Goal: Transaction & Acquisition: Book appointment/travel/reservation

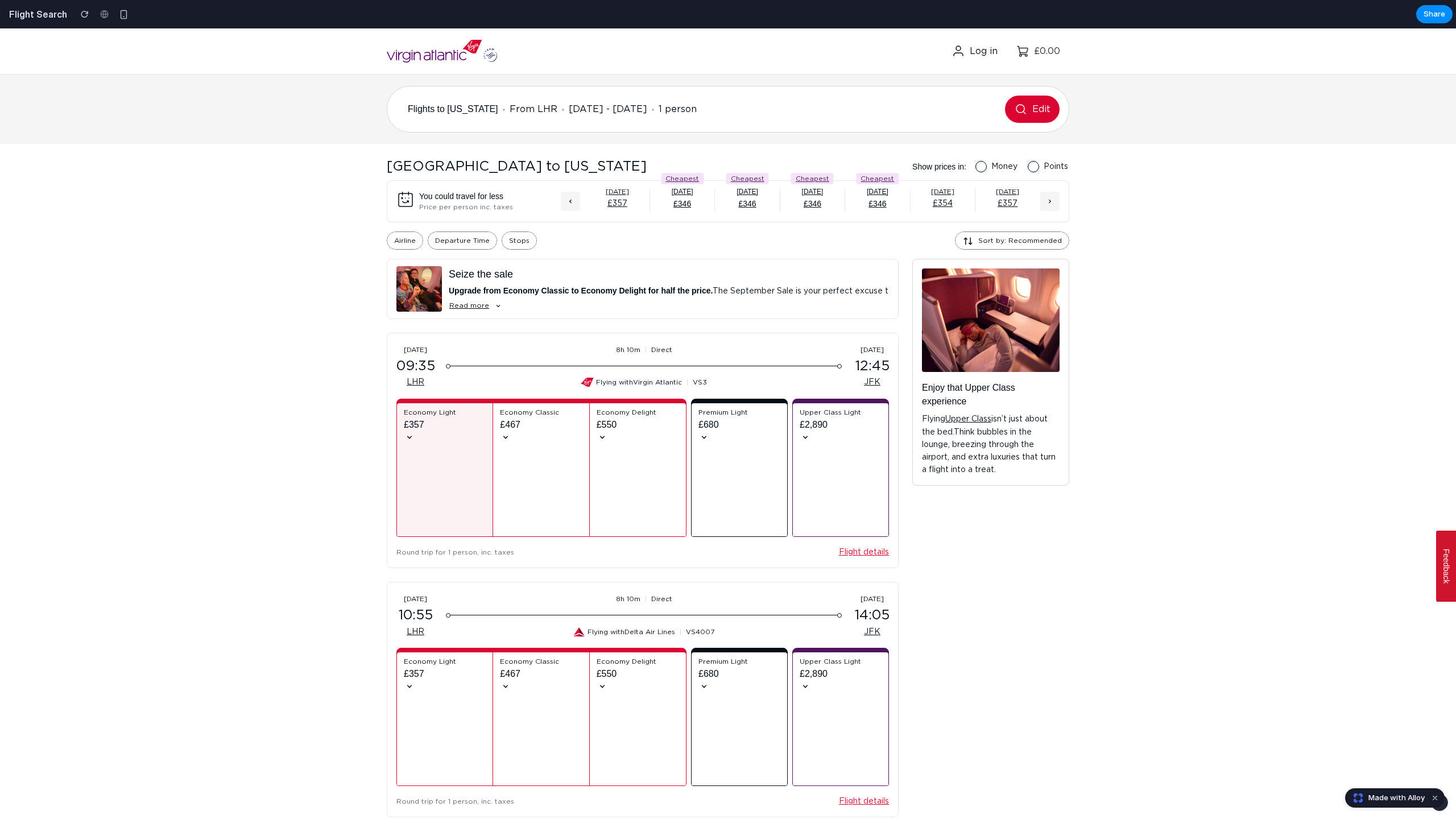
click at [422, 430] on span "£357" at bounding box center [414, 425] width 21 height 14
click at [408, 439] on div "Economy Light £357" at bounding box center [445, 470] width 82 height 124
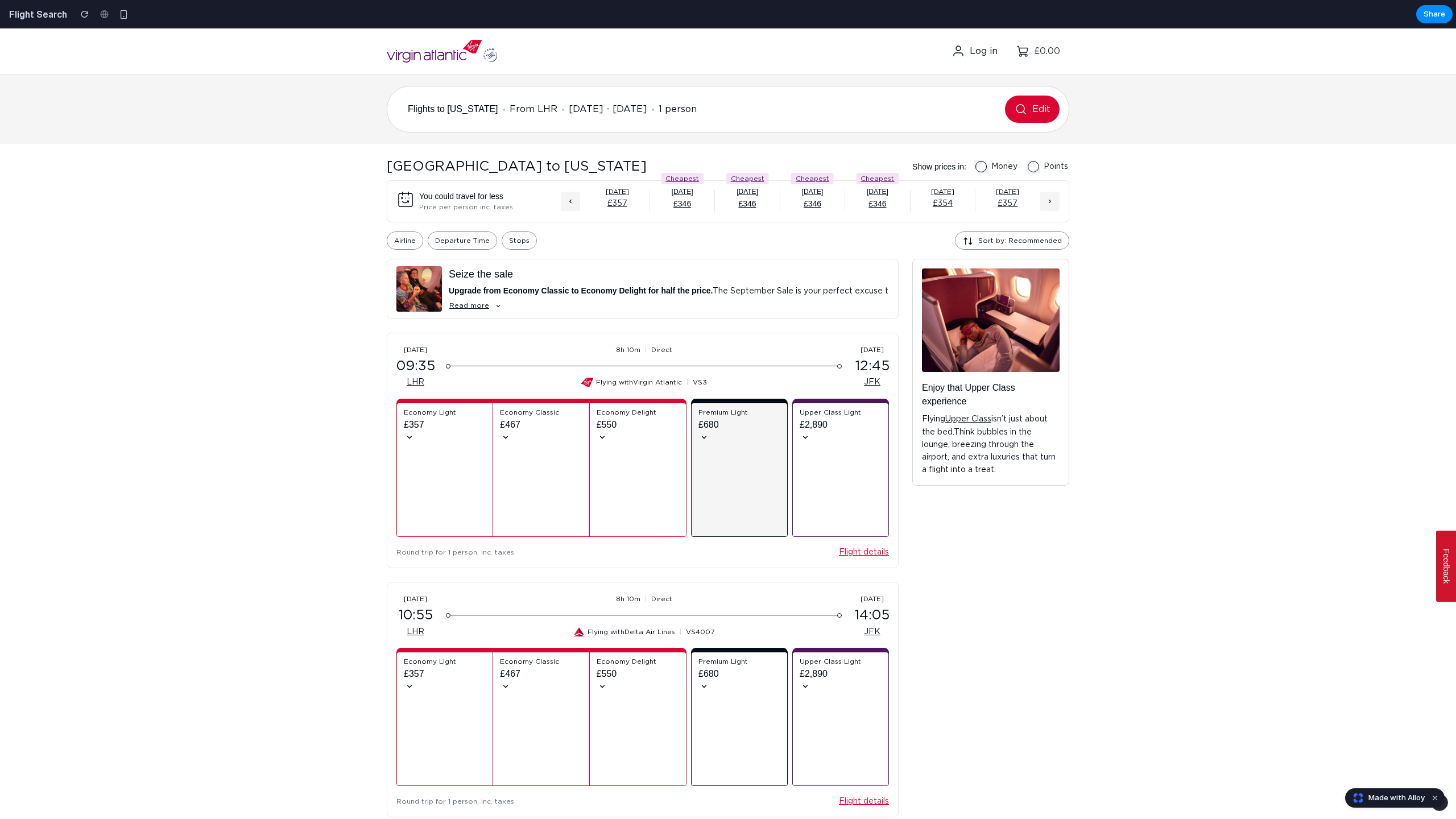
click at [704, 455] on div "Premium Light £680" at bounding box center [739, 470] width 82 height 124
click at [704, 435] on div "Premium Light £680" at bounding box center [739, 470] width 82 height 124
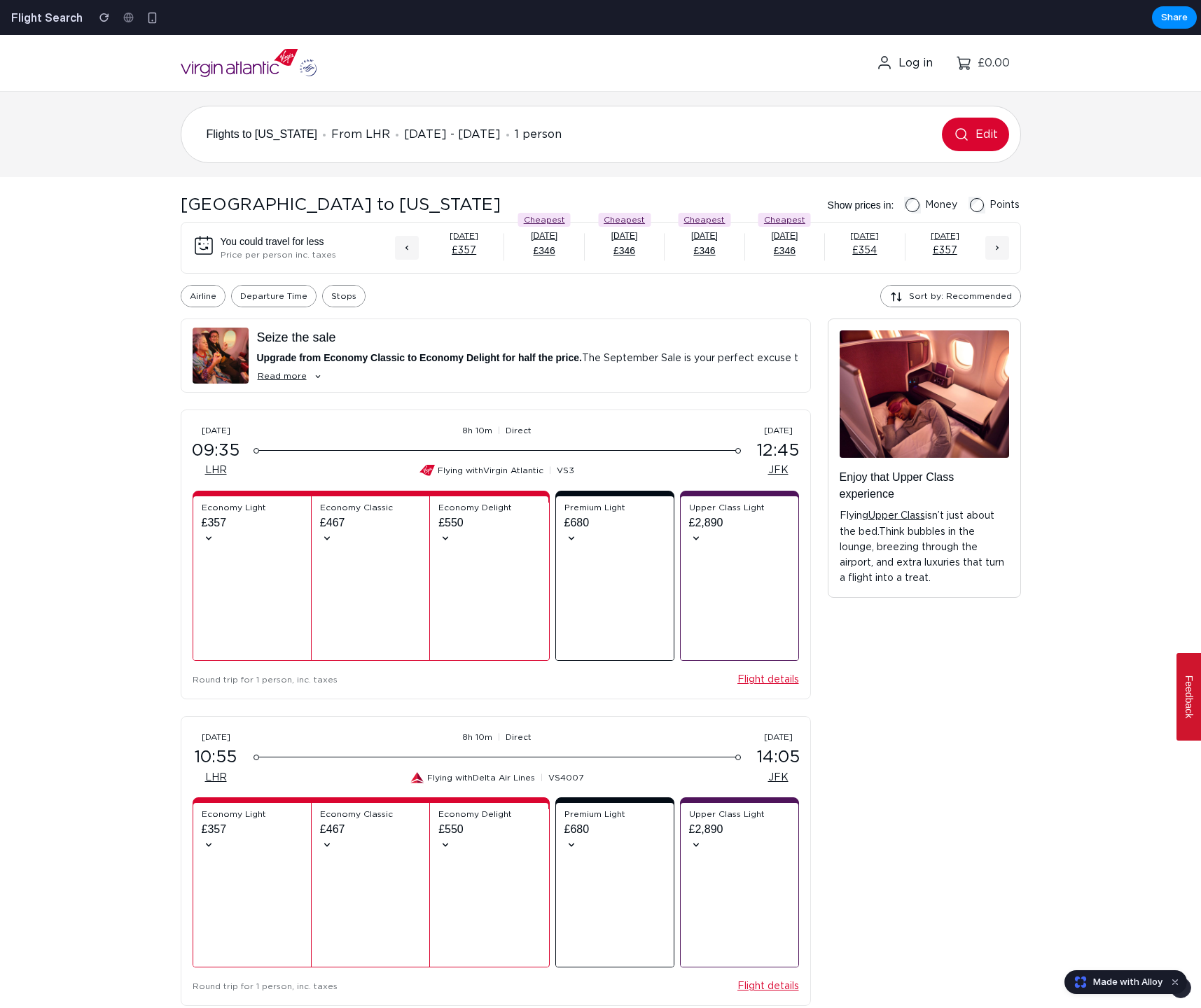
drag, startPoint x: 907, startPoint y: 739, endPoint x: 779, endPoint y: 677, distance: 142.2
click at [779, 677] on link "Flight details" at bounding box center [769, 680] width 62 height 15
drag, startPoint x: 779, startPoint y: 677, endPoint x: 771, endPoint y: 681, distance: 8.9
click at [771, 681] on link "Flight details" at bounding box center [769, 680] width 62 height 15
click at [593, 601] on div "Premium Light £680" at bounding box center [615, 578] width 101 height 152
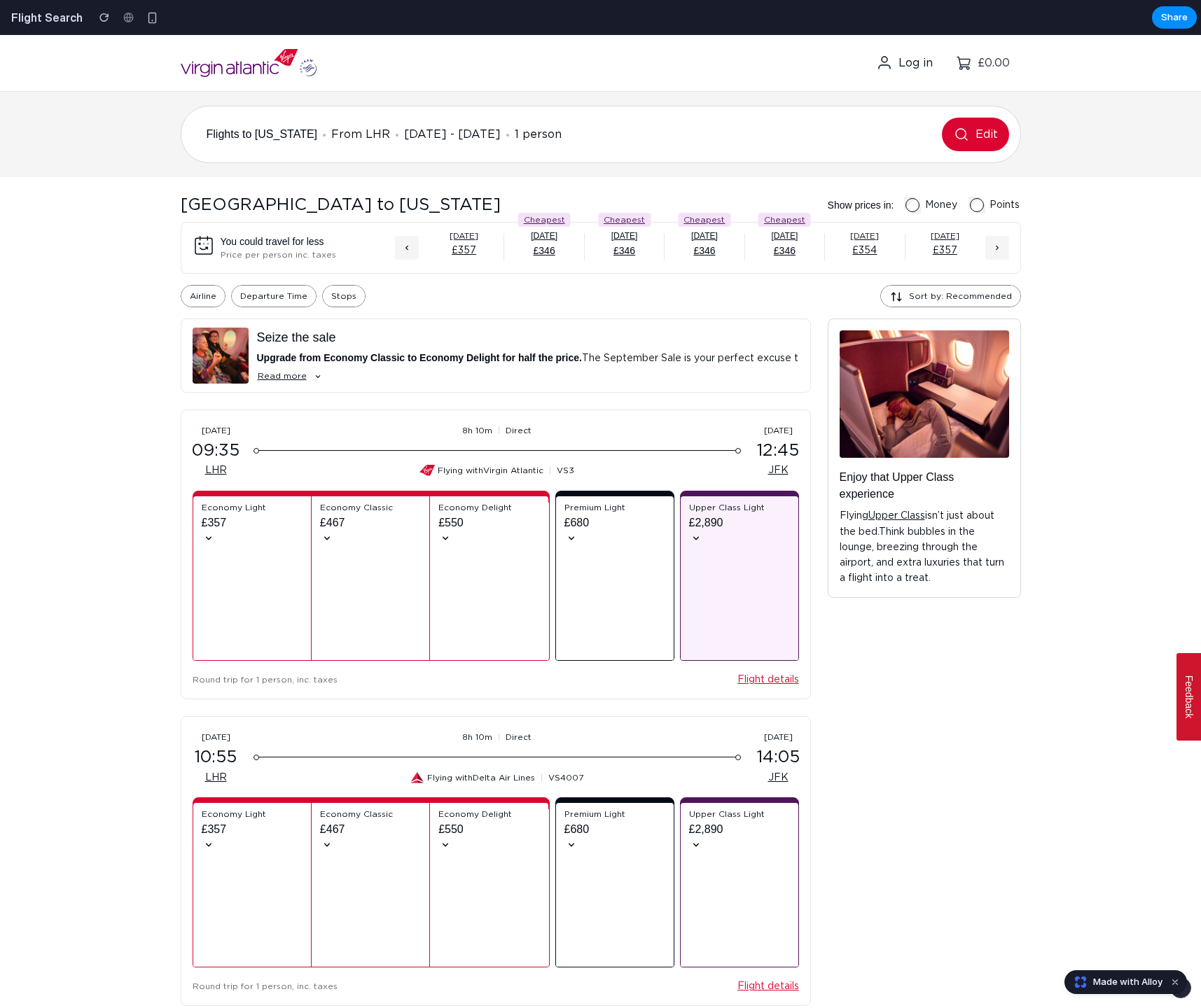
click at [743, 501] on button "Upper Class Light £2,890" at bounding box center [740, 578] width 118 height 164
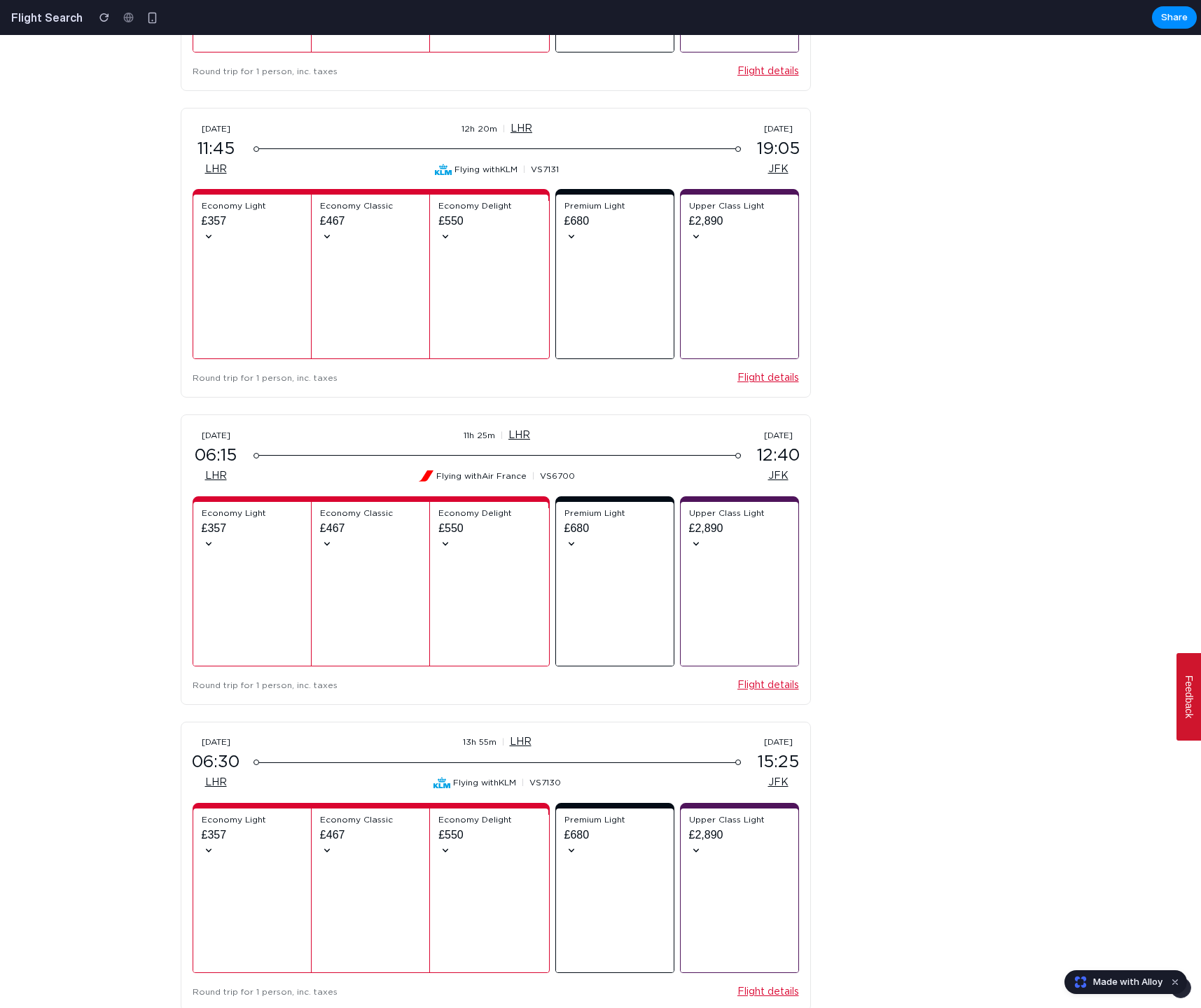
scroll to position [5768, 0]
